Goal: Task Accomplishment & Management: Complete application form

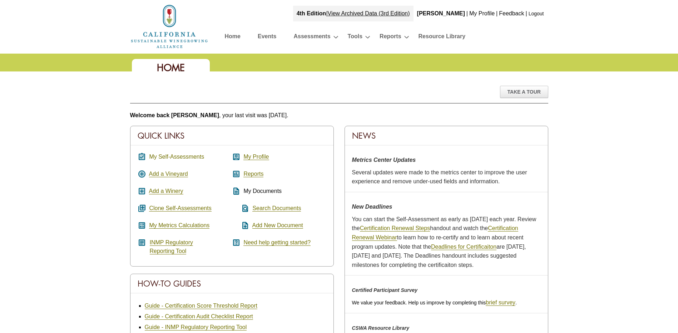
click at [167, 155] on link "My Self-Assessments" at bounding box center [176, 157] width 55 height 6
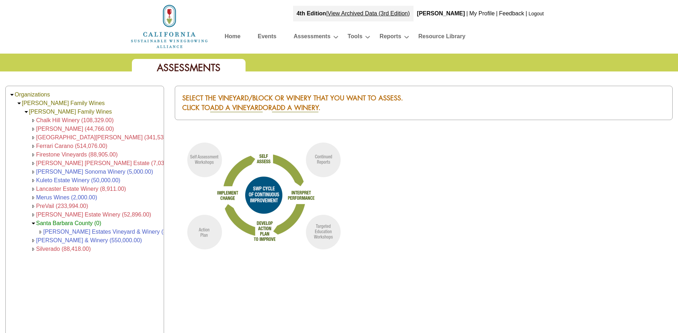
click at [66, 119] on span "Chalk Hill Winery (108,329.00)" at bounding box center [75, 120] width 78 height 6
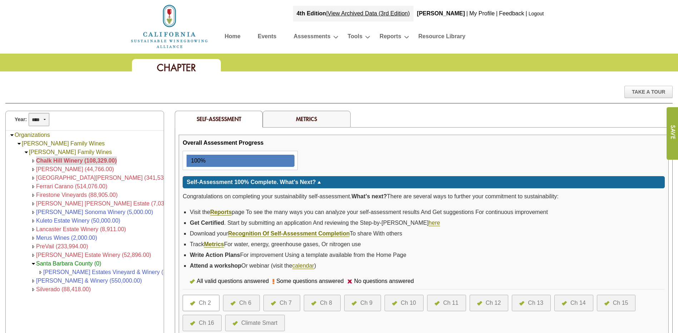
click at [47, 119] on select "**** **** **** **** **** **** **** **** **** **** **** **** **** ****" at bounding box center [39, 119] width 21 height 13
click at [108, 134] on div "Organizations [PERSON_NAME] Family Wines [PERSON_NAME] Family Wines [GEOGRAPHIC…" at bounding box center [85, 309] width 158 height 357
